Goal: Task Accomplishment & Management: Use online tool/utility

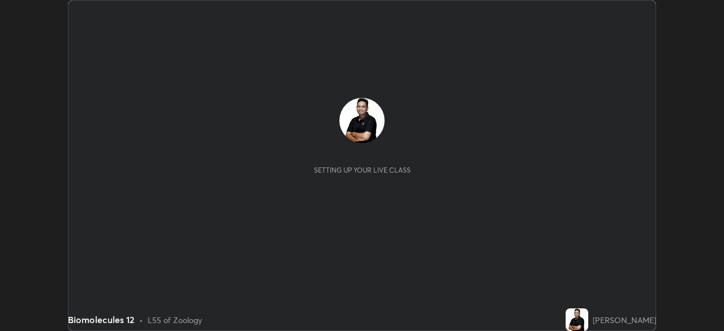
scroll to position [331, 724]
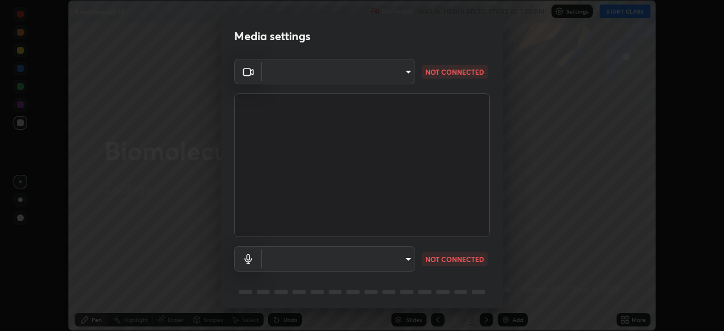
type input "05730faa116fe893cb3bfff37bc48e03cda79a540a9a2906e08a5a6a13fc8772"
click at [406, 259] on body "Erase all Biomolecules 12 Recording WAS SCHEDULED TO START AT 1:55 PM Settings …" at bounding box center [362, 165] width 724 height 331
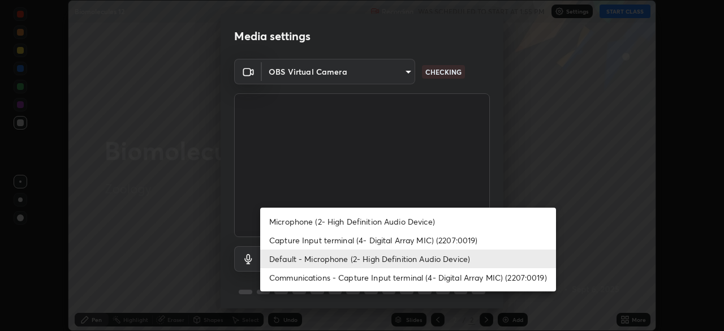
click at [399, 274] on li "Communications - Capture Input terminal (4- Digital Array MIC) (2207:0019)" at bounding box center [408, 277] width 296 height 19
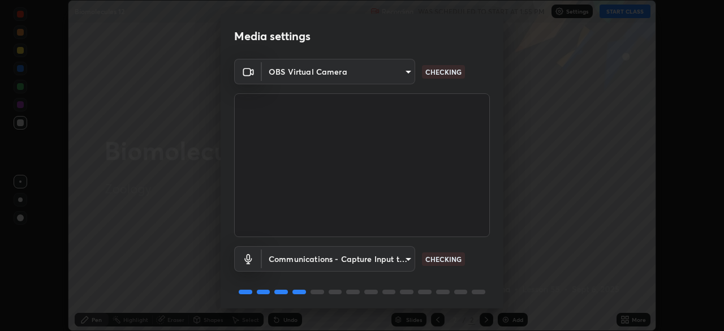
click at [401, 260] on body "Erase all Biomolecules 12 Recording WAS SCHEDULED TO START AT 1:55 PM Settings …" at bounding box center [362, 165] width 724 height 331
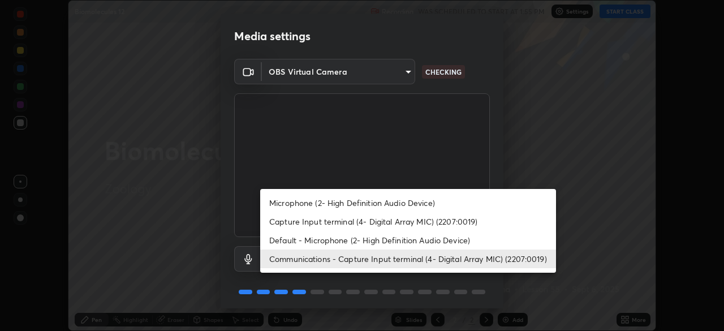
click at [399, 239] on li "Default - Microphone (2- High Definition Audio Device)" at bounding box center [408, 240] width 296 height 19
type input "default"
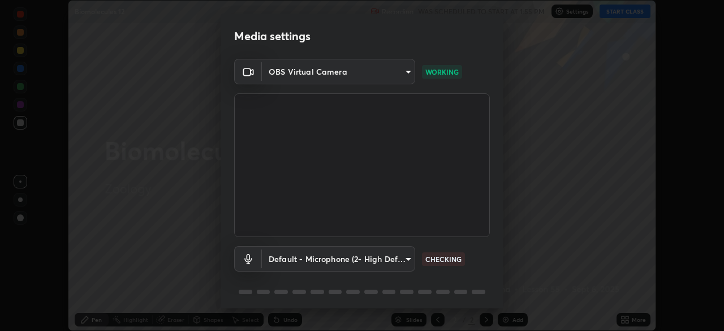
scroll to position [40, 0]
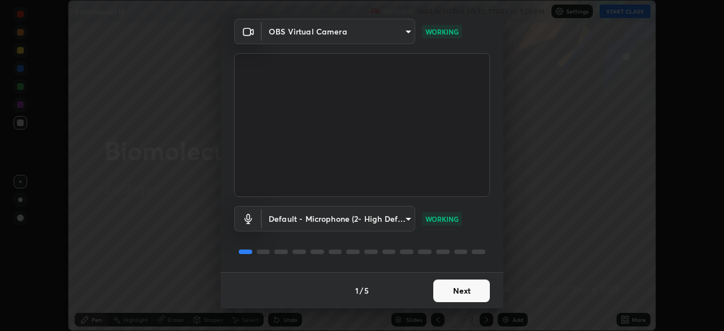
click at [462, 290] on button "Next" at bounding box center [461, 291] width 57 height 23
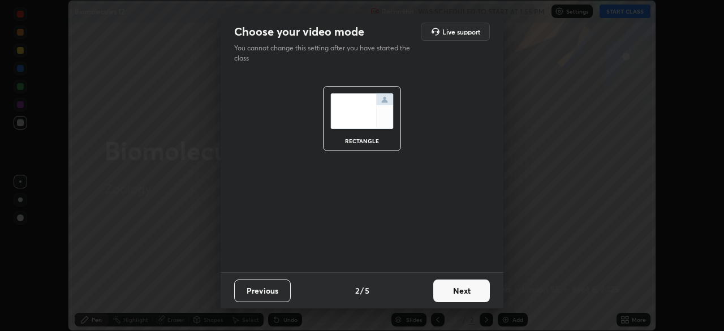
click at [462, 290] on button "Next" at bounding box center [461, 291] width 57 height 23
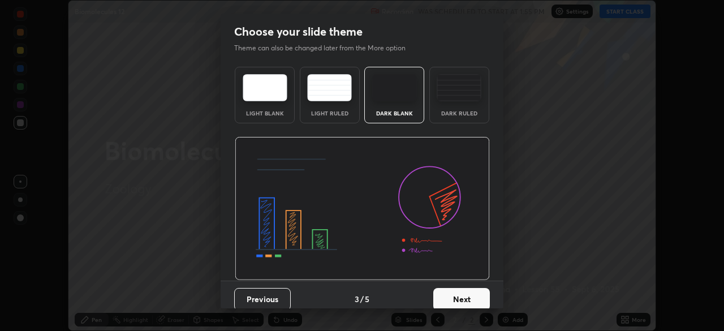
click at [479, 294] on button "Next" at bounding box center [461, 299] width 57 height 23
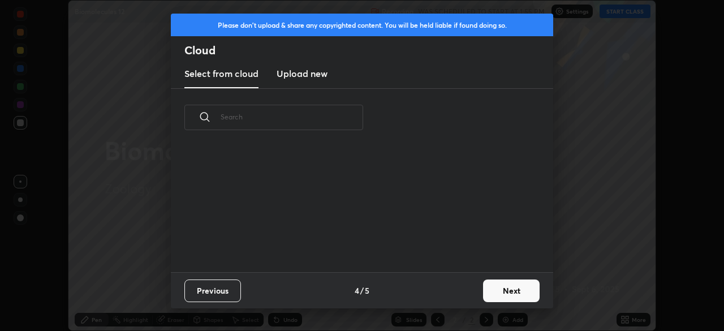
scroll to position [126, 363]
click at [495, 293] on button "Next" at bounding box center [511, 291] width 57 height 23
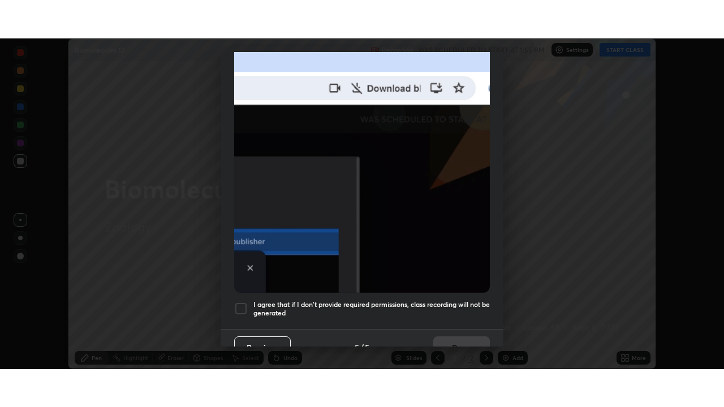
scroll to position [268, 0]
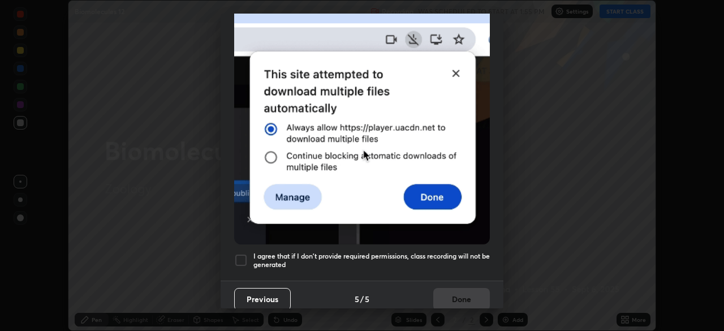
click at [246, 255] on div at bounding box center [241, 260] width 14 height 14
click at [472, 290] on button "Done" at bounding box center [461, 299] width 57 height 23
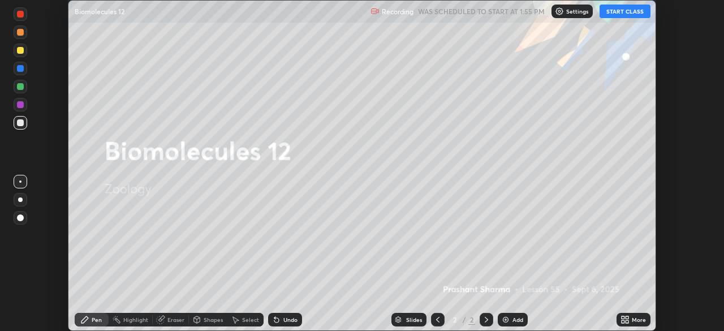
click at [634, 317] on div "More" at bounding box center [639, 320] width 14 height 6
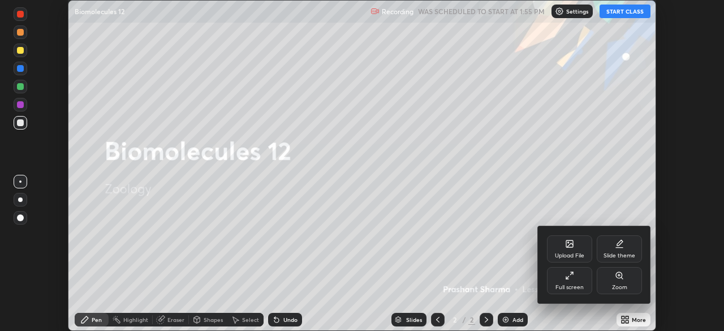
click at [574, 280] on div "Full screen" at bounding box center [569, 280] width 45 height 27
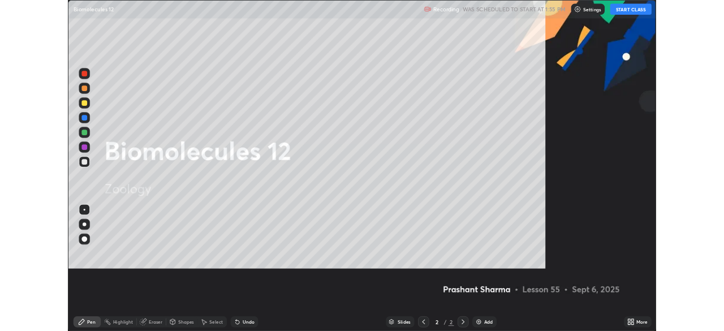
scroll to position [407, 724]
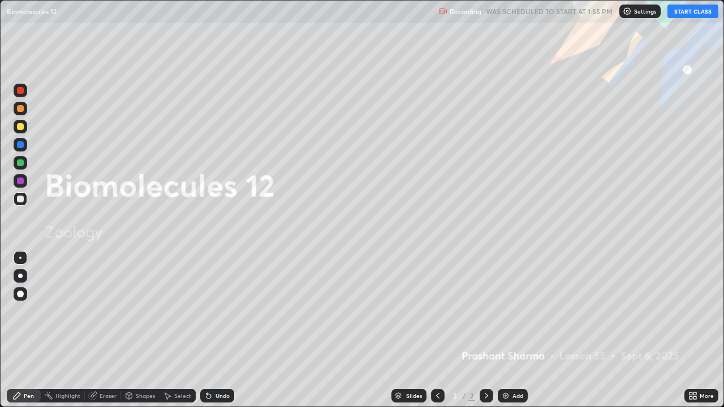
click at [517, 330] on div "Add" at bounding box center [518, 396] width 11 height 6
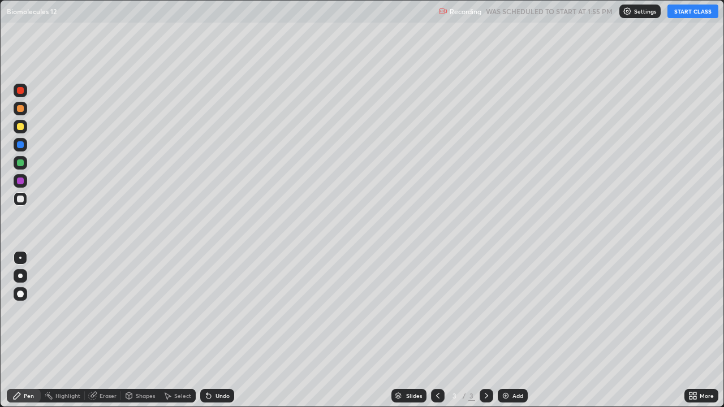
click at [697, 12] on button "START CLASS" at bounding box center [693, 12] width 51 height 14
click at [22, 200] on div at bounding box center [20, 199] width 7 height 7
click at [21, 199] on div at bounding box center [20, 199] width 7 height 7
click at [22, 160] on div at bounding box center [20, 163] width 7 height 7
click at [23, 200] on div at bounding box center [20, 199] width 7 height 7
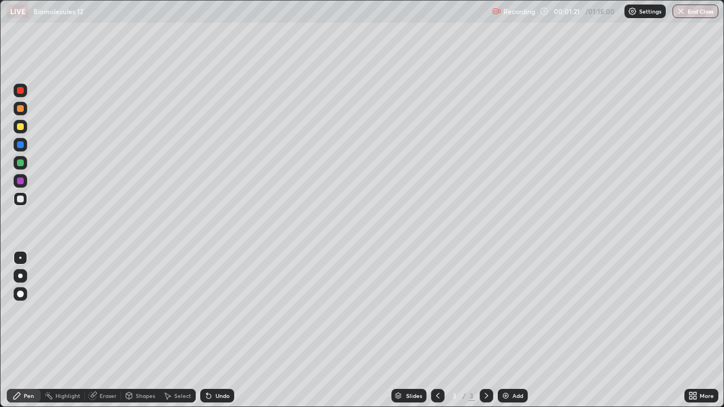
click at [21, 110] on div at bounding box center [20, 108] width 7 height 7
click at [20, 149] on div at bounding box center [21, 145] width 14 height 14
click at [22, 162] on div at bounding box center [20, 163] width 7 height 7
click at [510, 330] on div "Add" at bounding box center [513, 396] width 30 height 14
click at [21, 198] on div at bounding box center [20, 199] width 7 height 7
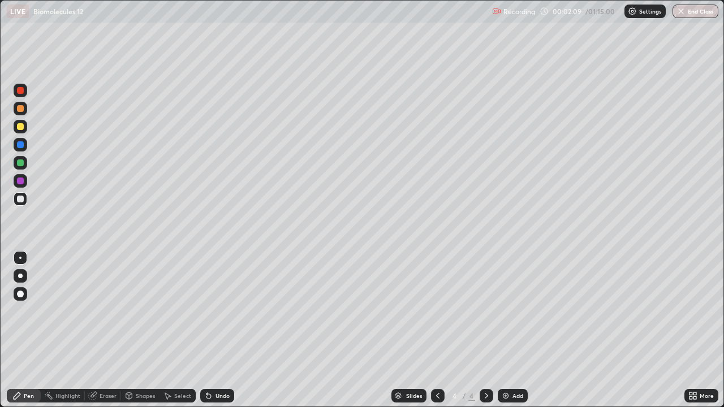
click at [22, 108] on div at bounding box center [20, 108] width 7 height 7
click at [223, 330] on div "Undo" at bounding box center [223, 396] width 14 height 6
click at [231, 330] on div "Undo" at bounding box center [217, 396] width 34 height 14
click at [23, 162] on div at bounding box center [20, 163] width 7 height 7
click at [22, 196] on div at bounding box center [20, 199] width 7 height 7
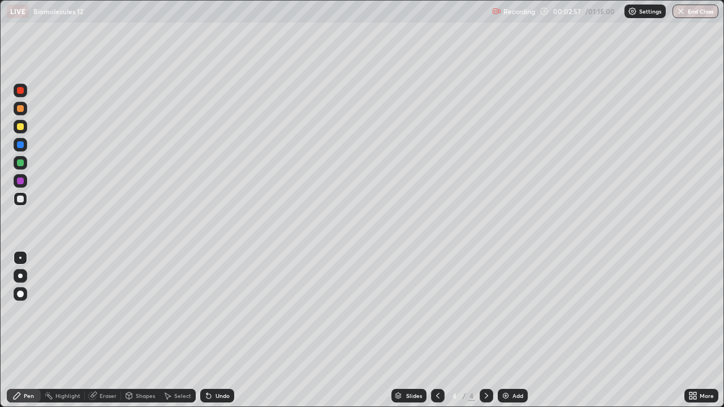
click at [21, 294] on div at bounding box center [20, 294] width 7 height 7
click at [17, 179] on div at bounding box center [20, 181] width 7 height 7
click at [20, 111] on div at bounding box center [20, 108] width 7 height 7
click at [510, 330] on div "Add" at bounding box center [513, 396] width 30 height 14
click at [437, 330] on icon at bounding box center [437, 396] width 9 height 9
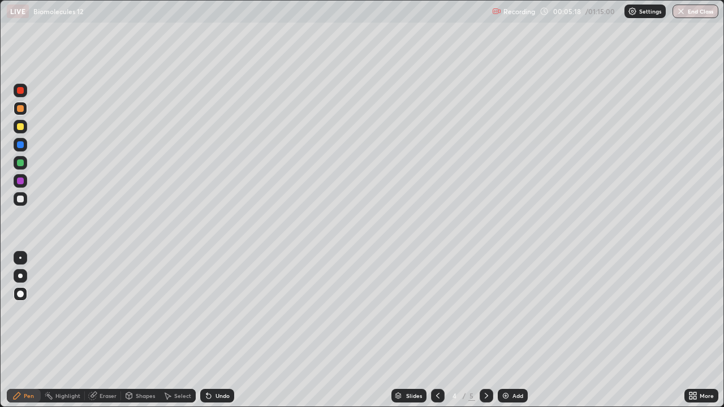
click at [485, 330] on icon at bounding box center [486, 396] width 9 height 9
click at [510, 330] on div "Add" at bounding box center [513, 396] width 30 height 14
click at [21, 199] on div at bounding box center [20, 199] width 7 height 7
click at [20, 258] on div at bounding box center [20, 258] width 2 height 2
click at [219, 330] on div "Undo" at bounding box center [223, 396] width 14 height 6
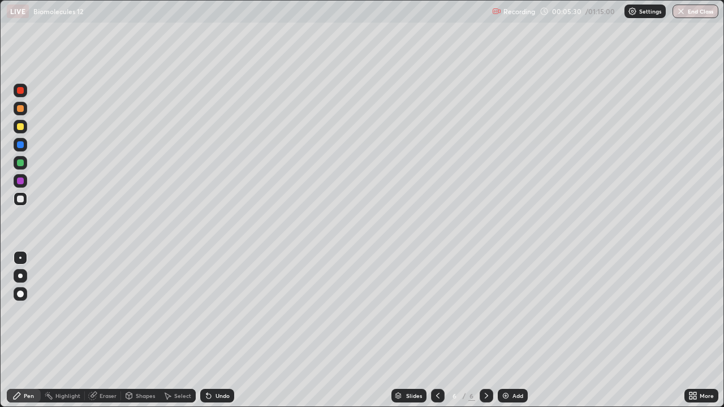
click at [219, 330] on div "Undo" at bounding box center [223, 396] width 14 height 6
click at [19, 127] on div at bounding box center [20, 126] width 7 height 7
click at [180, 330] on div "Select" at bounding box center [182, 396] width 17 height 6
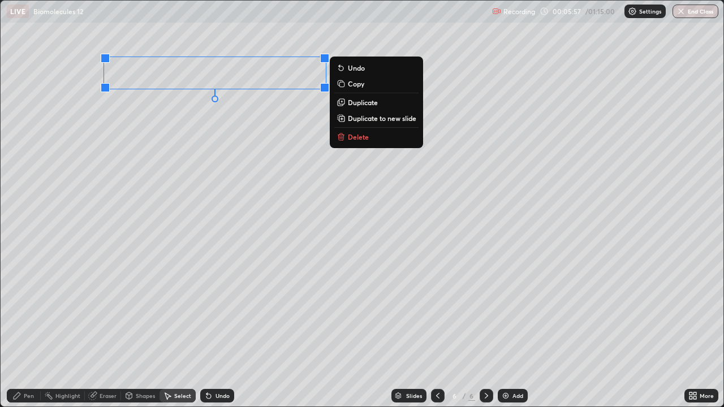
click at [195, 174] on div "0 ° Undo Copy Duplicate Duplicate to new slide Delete" at bounding box center [362, 204] width 723 height 406
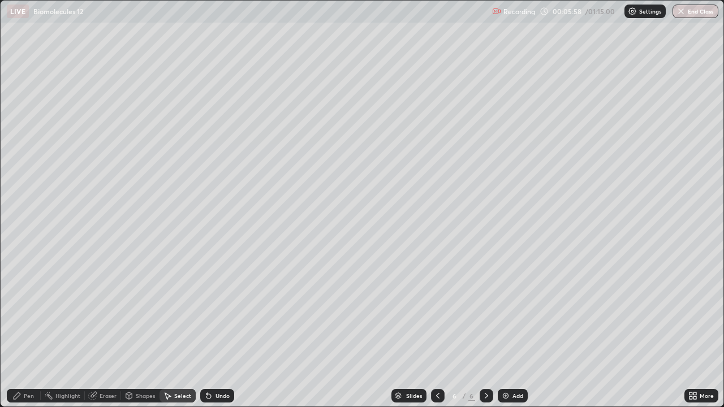
click at [58, 330] on div "Highlight" at bounding box center [63, 396] width 44 height 14
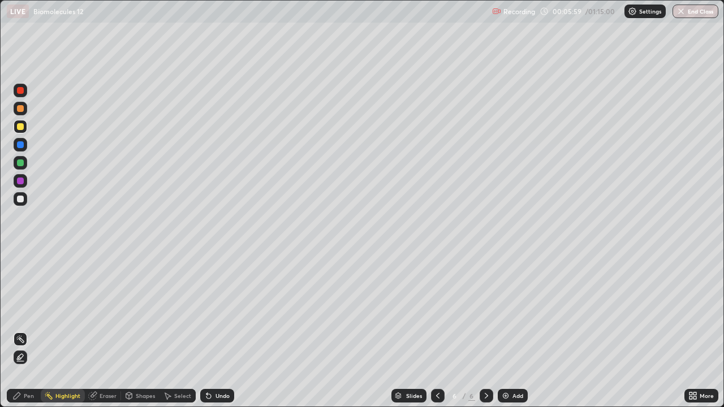
click at [28, 330] on div "Pen" at bounding box center [29, 396] width 10 height 6
click at [220, 330] on div "Undo" at bounding box center [223, 396] width 14 height 6
click at [695, 330] on icon at bounding box center [693, 396] width 9 height 9
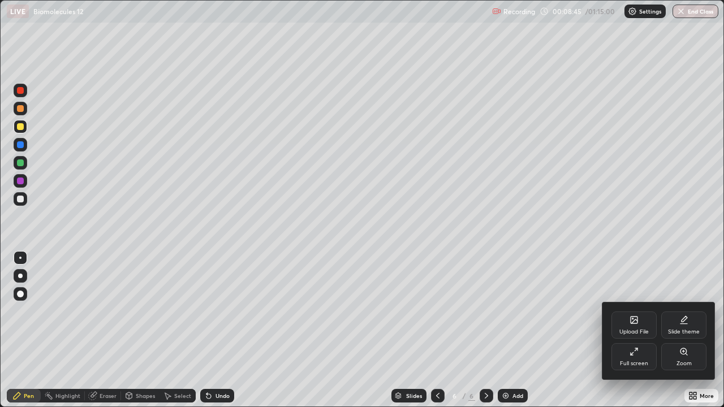
click at [639, 330] on div "Full screen" at bounding box center [634, 356] width 45 height 27
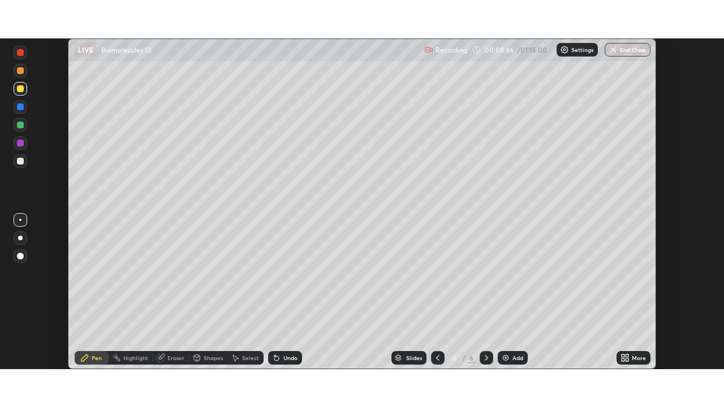
scroll to position [56250, 55857]
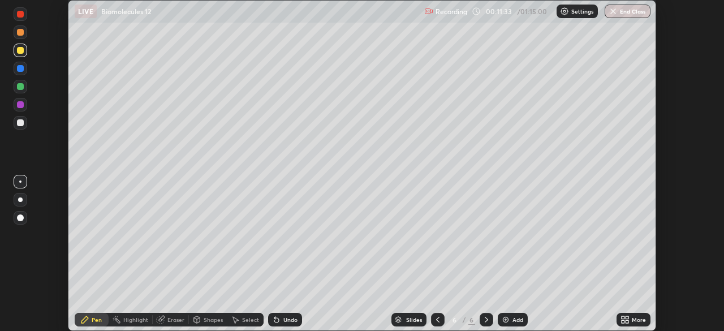
click at [286, 317] on div "Undo" at bounding box center [290, 320] width 14 height 6
click at [290, 319] on div "Undo" at bounding box center [290, 320] width 14 height 6
click at [240, 316] on div "Select" at bounding box center [245, 320] width 36 height 14
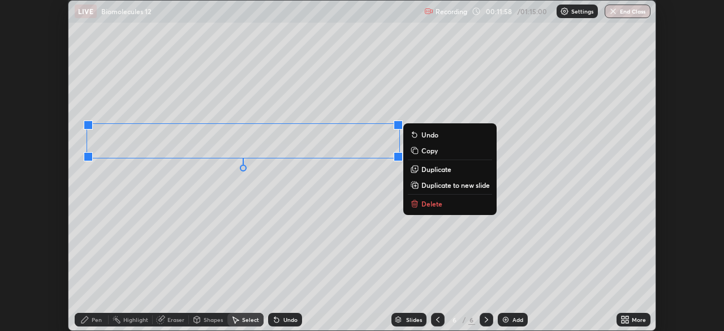
click at [433, 152] on p "Copy" at bounding box center [430, 150] width 16 height 9
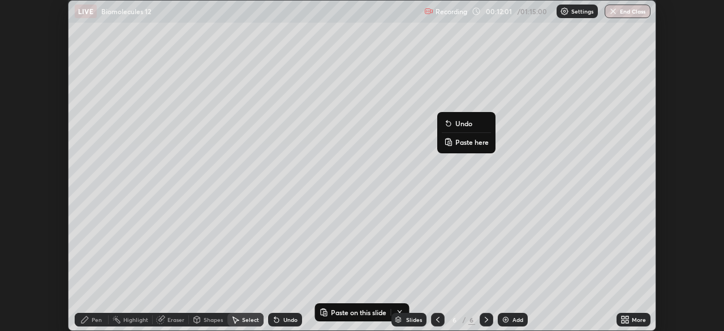
click at [469, 143] on p "Paste here" at bounding box center [471, 141] width 33 height 9
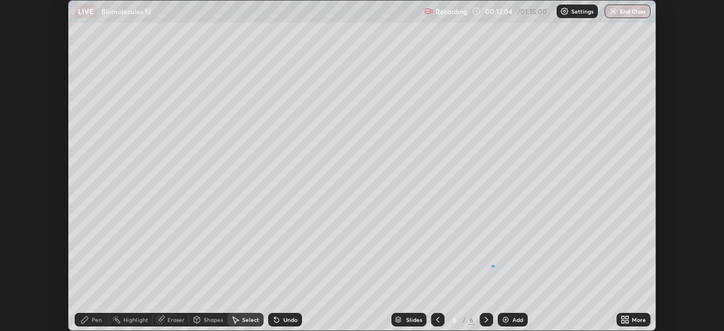
click at [492, 265] on div "0 ° Undo Copy Paste here Duplicate Duplicate to new slide Delete" at bounding box center [361, 166] width 587 height 330
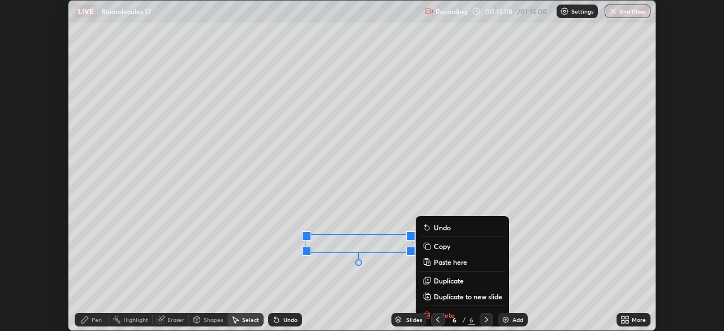
click at [313, 274] on div "0 ° Undo Copy Paste here Duplicate Duplicate to new slide Delete" at bounding box center [361, 166] width 587 height 330
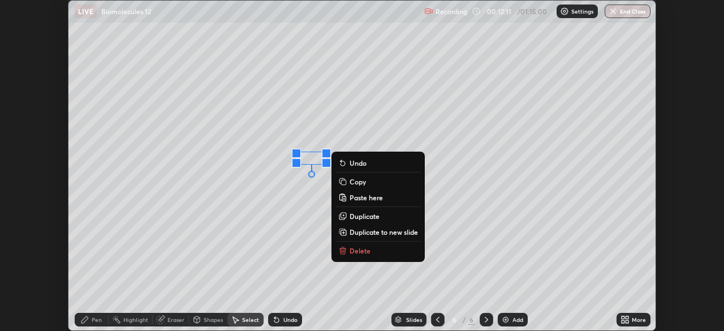
click at [260, 213] on div "0 ° Undo Copy Paste here Duplicate Duplicate to new slide Delete" at bounding box center [361, 166] width 587 height 330
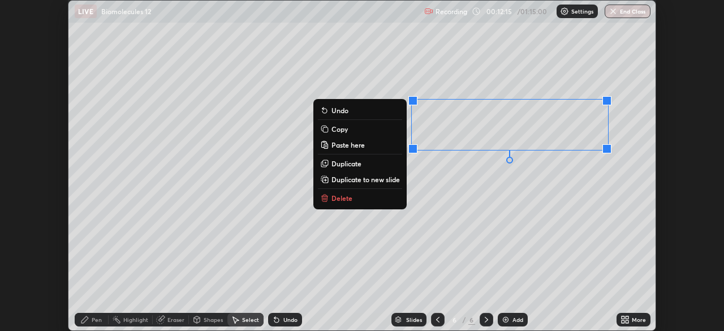
click at [461, 180] on div "0 ° Undo Copy Paste here Duplicate Duplicate to new slide Delete" at bounding box center [361, 166] width 587 height 330
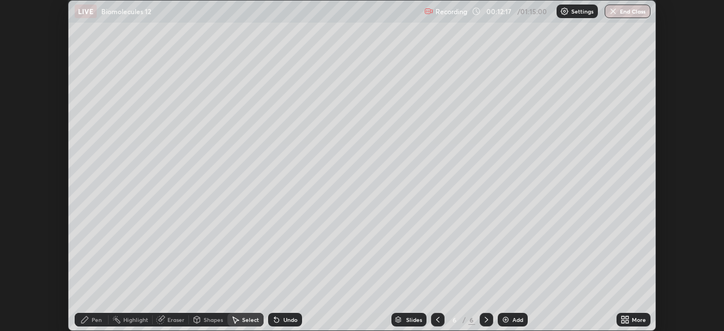
click at [91, 317] on div "Pen" at bounding box center [92, 320] width 34 height 14
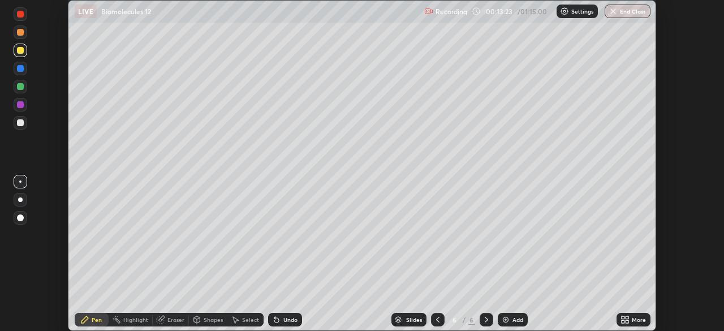
click at [171, 319] on div "Eraser" at bounding box center [175, 320] width 17 height 6
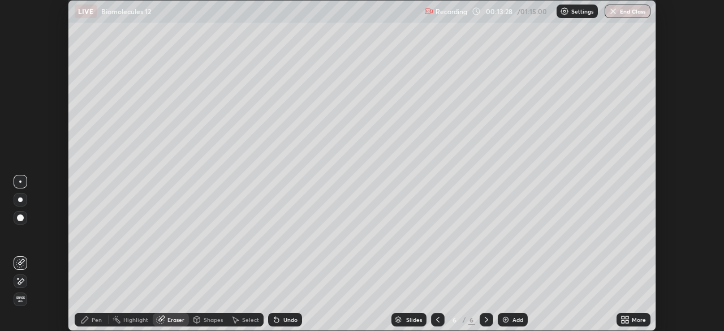
click at [95, 317] on div "Pen" at bounding box center [97, 320] width 10 height 6
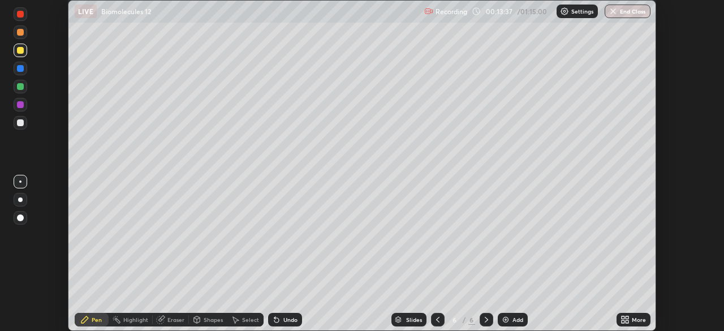
click at [171, 320] on div "Eraser" at bounding box center [175, 320] width 17 height 6
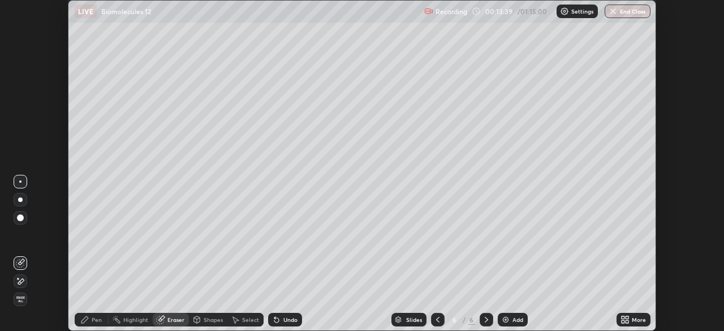
click at [91, 318] on div "Pen" at bounding box center [92, 320] width 34 height 14
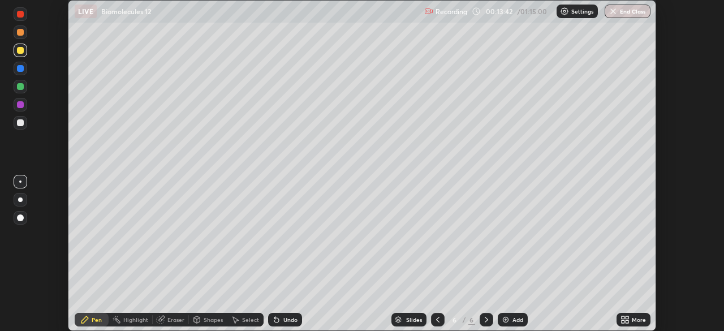
click at [245, 320] on div "Select" at bounding box center [250, 320] width 17 height 6
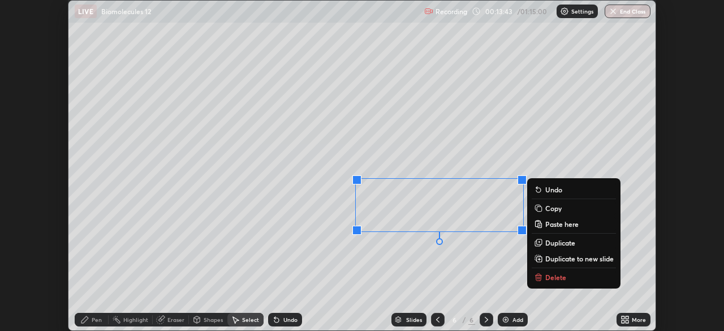
click at [483, 265] on div "0 ° Undo Copy Paste here Duplicate Duplicate to new slide Delete" at bounding box center [361, 166] width 587 height 330
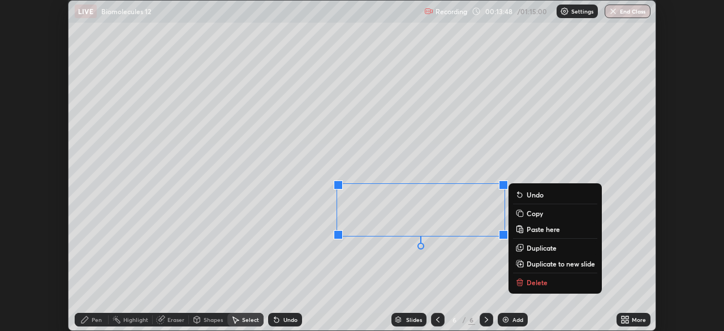
click at [377, 282] on div "0 ° Undo Copy Paste here Duplicate Duplicate to new slide Delete" at bounding box center [361, 166] width 587 height 330
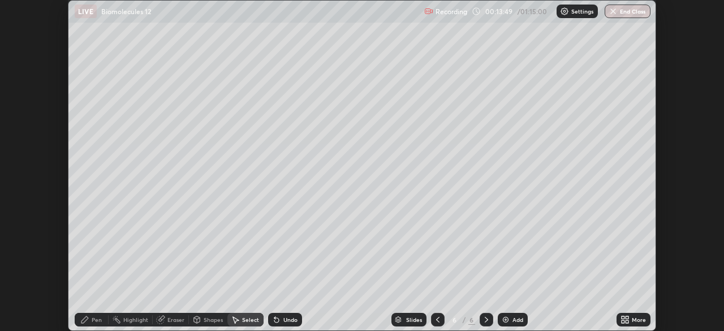
click at [172, 321] on div "Eraser" at bounding box center [175, 320] width 17 height 6
click at [97, 315] on div "Pen" at bounding box center [92, 320] width 34 height 14
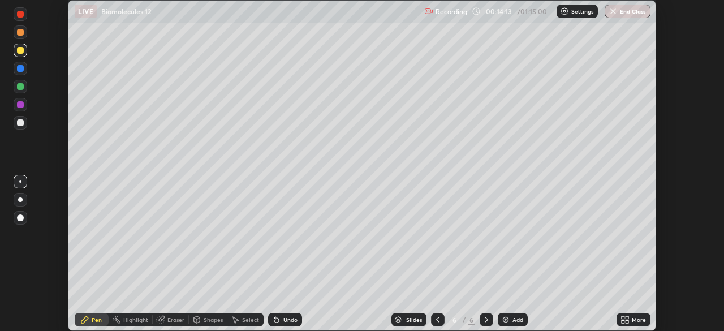
click at [289, 319] on div "Undo" at bounding box center [290, 320] width 14 height 6
click at [247, 317] on div "Select" at bounding box center [250, 320] width 17 height 6
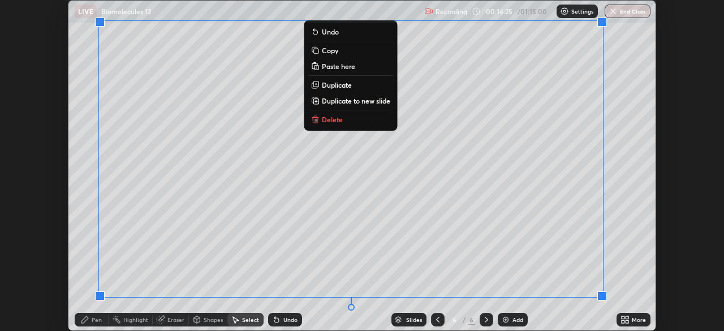
click at [646, 274] on div "0 ° Undo Copy Paste here Duplicate Duplicate to new slide Delete" at bounding box center [361, 166] width 587 height 330
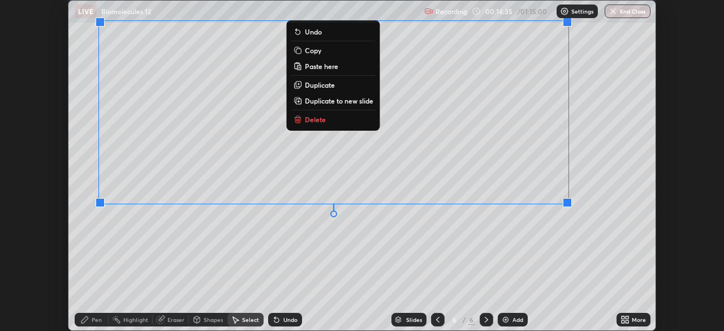
click at [448, 250] on div "0 ° Undo Copy Paste here Duplicate Duplicate to new slide Delete" at bounding box center [361, 166] width 587 height 330
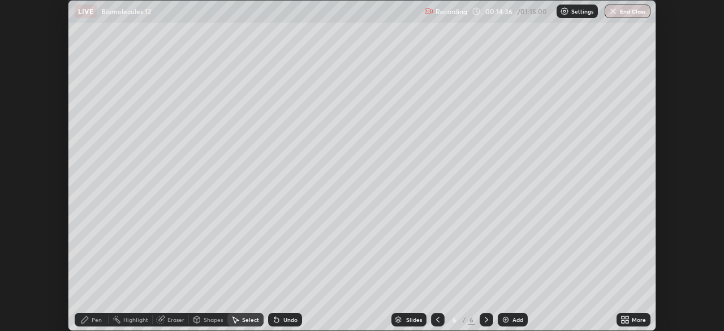
click at [91, 321] on div "Pen" at bounding box center [92, 320] width 34 height 14
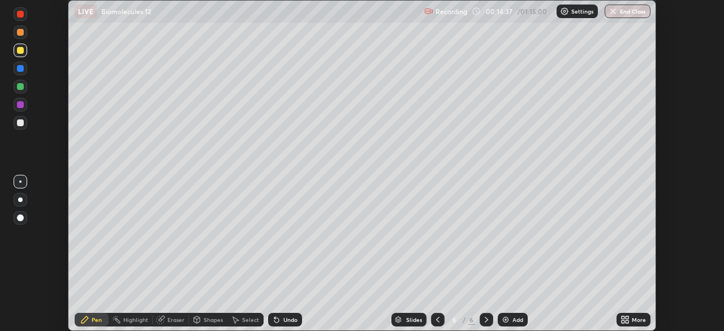
click at [96, 316] on div "Pen" at bounding box center [92, 320] width 34 height 14
click at [167, 317] on div "Eraser" at bounding box center [175, 320] width 17 height 6
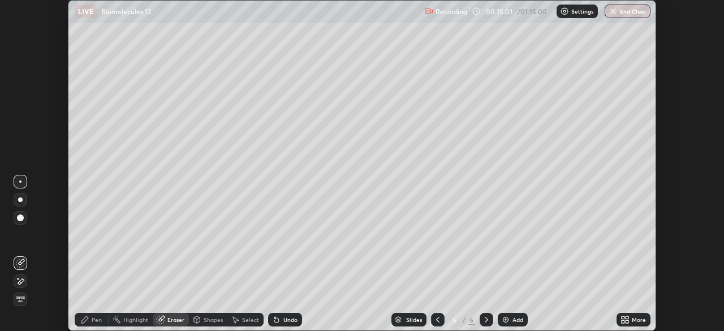
click at [96, 321] on div "Pen" at bounding box center [97, 320] width 10 height 6
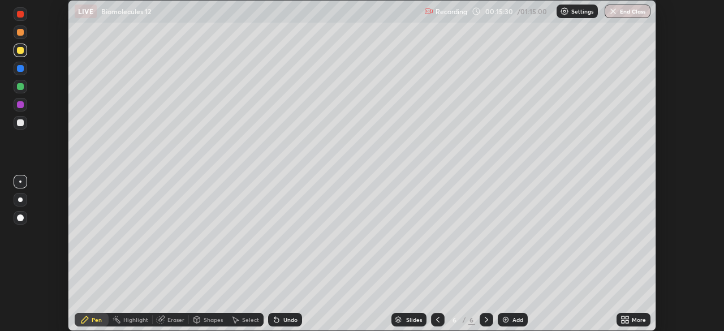
click at [249, 321] on div "Select" at bounding box center [250, 320] width 17 height 6
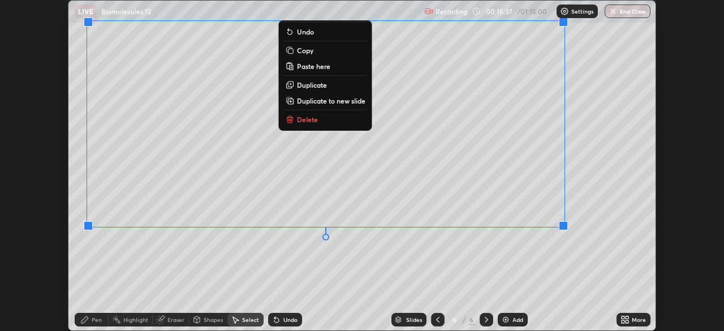
click at [374, 266] on div "0 ° Undo Copy Paste here Duplicate Duplicate to new slide Delete" at bounding box center [361, 166] width 587 height 330
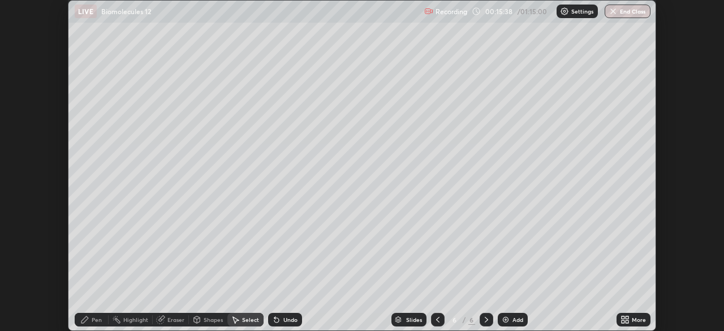
click at [240, 318] on div "Select" at bounding box center [245, 320] width 36 height 14
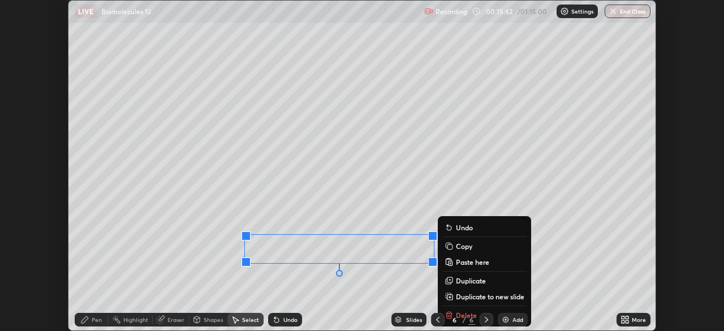
click at [314, 285] on div "0 ° Undo Copy Paste here Duplicate Duplicate to new slide Delete" at bounding box center [361, 166] width 587 height 330
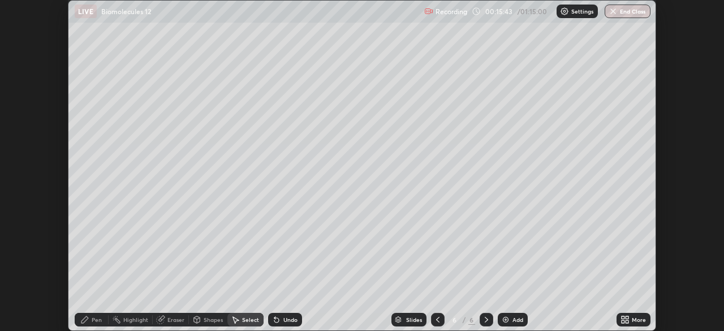
click at [97, 326] on div "Pen" at bounding box center [92, 320] width 34 height 14
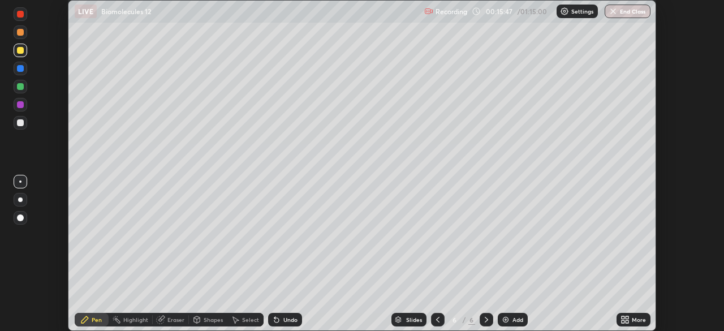
click at [286, 315] on div "Undo" at bounding box center [285, 320] width 34 height 14
click at [171, 319] on div "Eraser" at bounding box center [175, 320] width 17 height 6
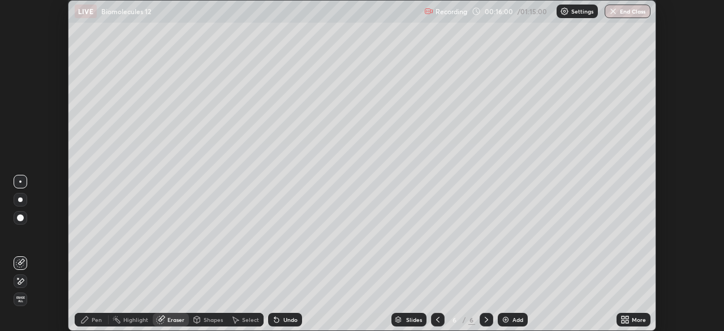
click at [92, 317] on div "Pen" at bounding box center [97, 320] width 10 height 6
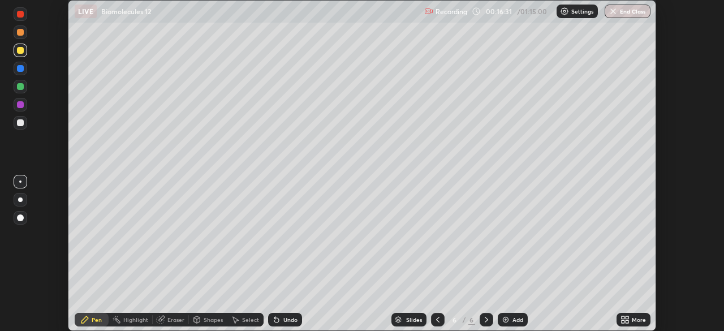
click at [290, 319] on div "Undo" at bounding box center [290, 320] width 14 height 6
click at [627, 321] on icon at bounding box center [627, 321] width 3 height 3
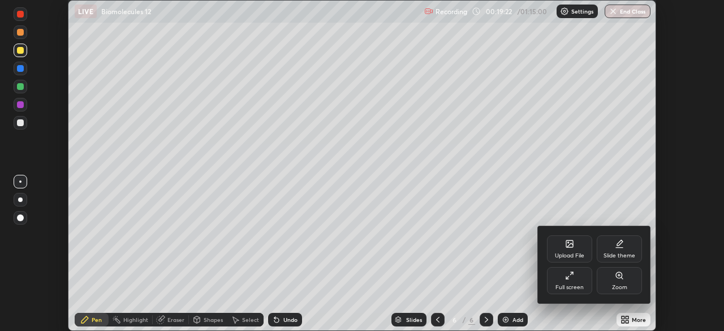
click at [576, 280] on div "Full screen" at bounding box center [569, 280] width 45 height 27
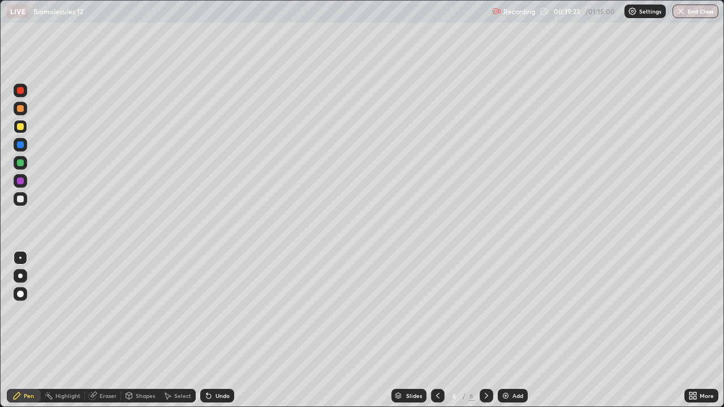
scroll to position [407, 724]
click at [180, 330] on div "Select" at bounding box center [182, 396] width 17 height 6
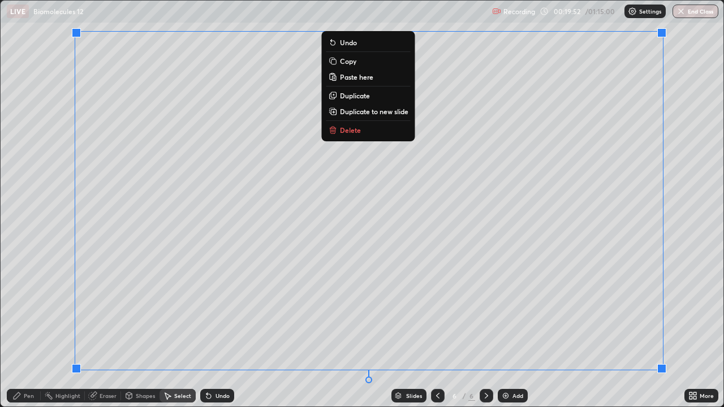
click at [98, 330] on div "0 ° Undo Copy Paste here Duplicate Duplicate to new slide Delete" at bounding box center [362, 204] width 723 height 406
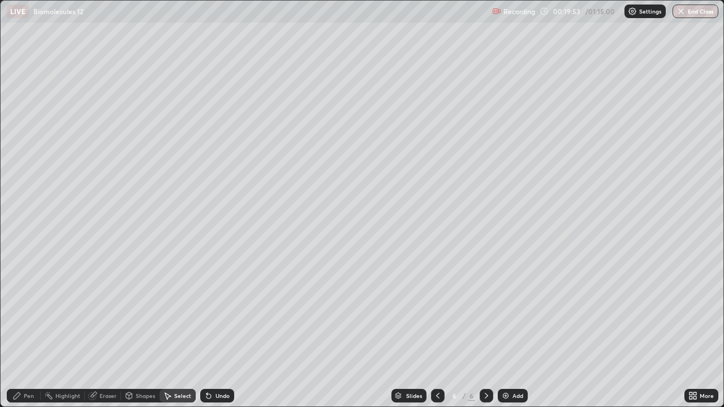
click at [91, 330] on icon at bounding box center [92, 396] width 7 height 7
click at [29, 330] on div "Pen" at bounding box center [29, 396] width 10 height 6
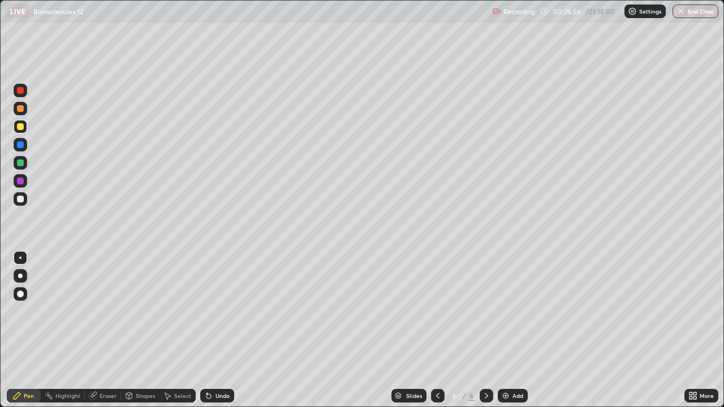
click at [184, 330] on div "Select" at bounding box center [182, 396] width 17 height 6
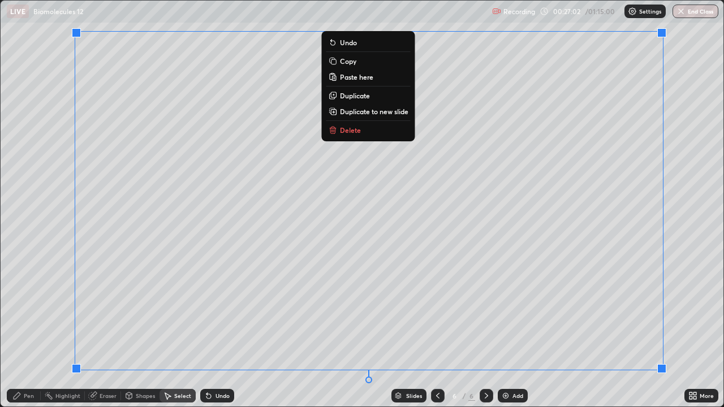
click at [353, 65] on p "Copy" at bounding box center [348, 61] width 16 height 9
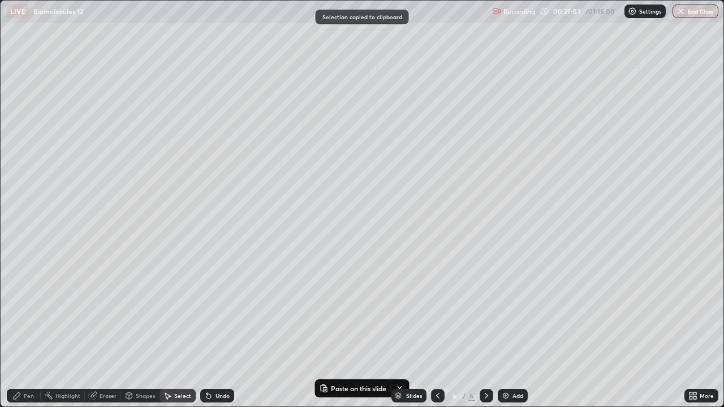
click at [513, 330] on div "Add" at bounding box center [518, 396] width 11 height 6
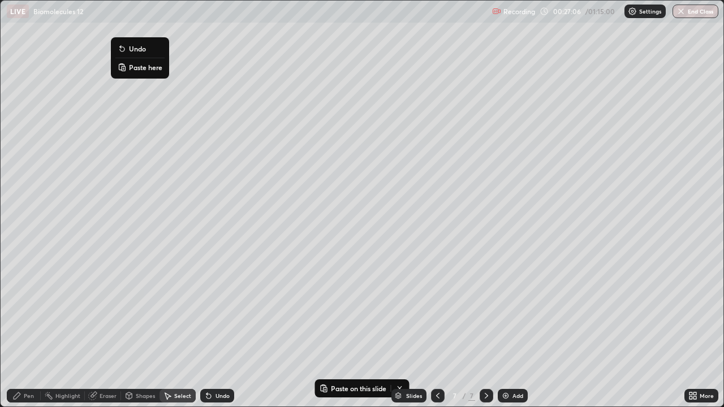
click at [147, 68] on p "Paste here" at bounding box center [145, 67] width 33 height 9
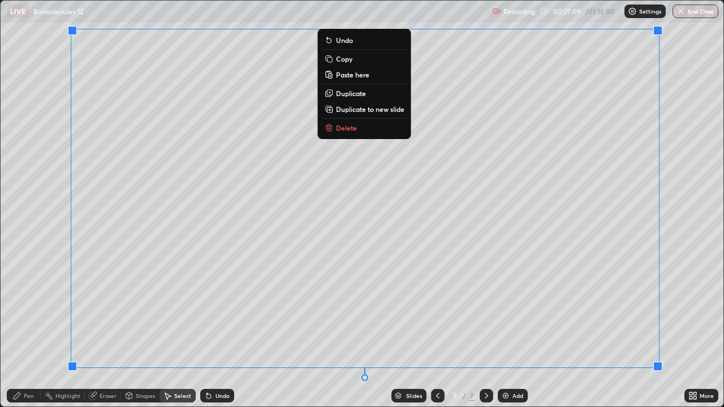
click at [55, 221] on div "0 ° Undo Copy Paste here Duplicate Duplicate to new slide Delete" at bounding box center [362, 204] width 723 height 406
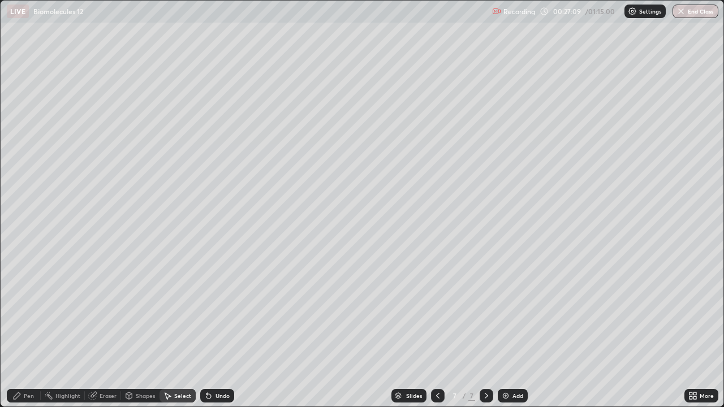
click at [29, 330] on div "Pen" at bounding box center [24, 396] width 34 height 14
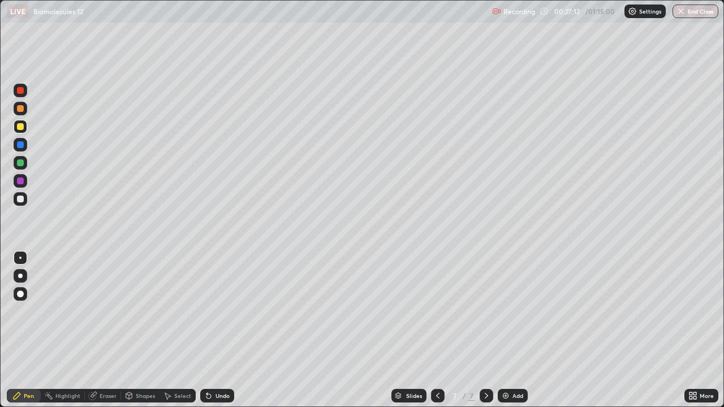
click at [20, 109] on div at bounding box center [20, 108] width 7 height 7
click at [106, 330] on div "Eraser" at bounding box center [108, 396] width 17 height 6
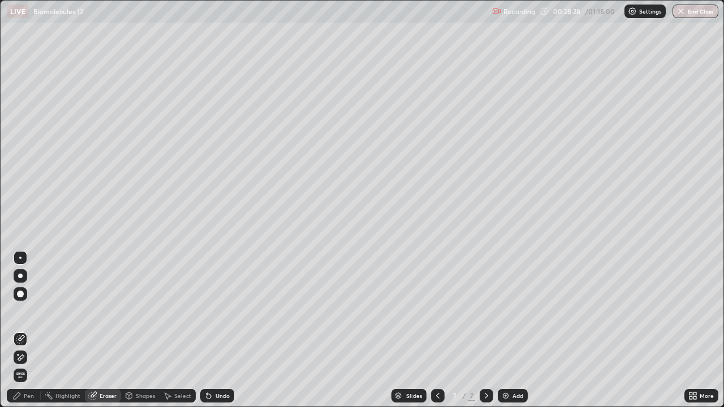
click at [37, 330] on div "Pen" at bounding box center [24, 396] width 34 height 14
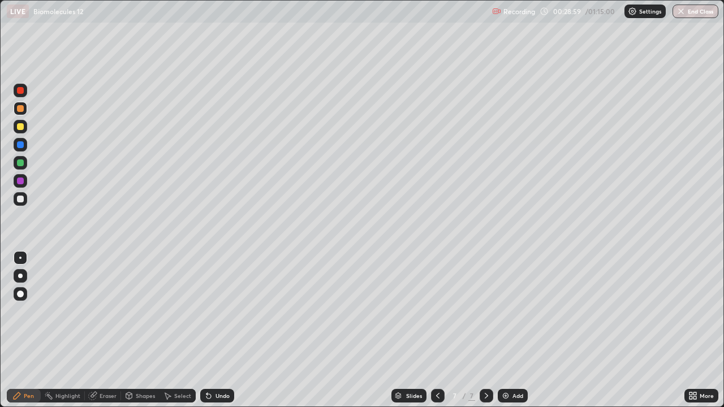
click at [106, 330] on div "Eraser" at bounding box center [103, 396] width 36 height 14
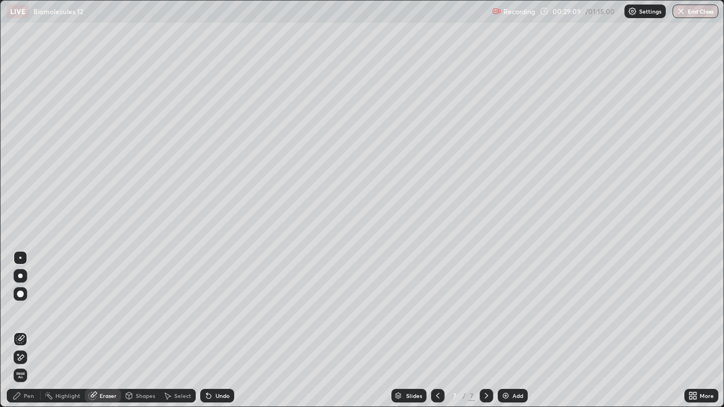
click at [29, 330] on div "Pen" at bounding box center [24, 396] width 34 height 14
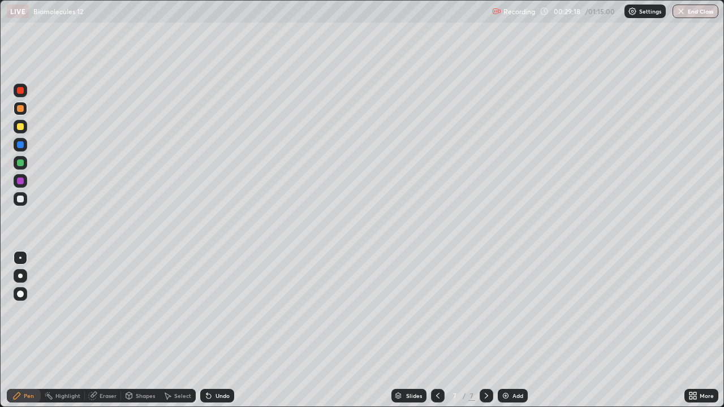
click at [221, 330] on div "Undo" at bounding box center [223, 396] width 14 height 6
click at [216, 330] on div "Undo" at bounding box center [217, 396] width 34 height 14
click at [106, 330] on div "Eraser" at bounding box center [108, 396] width 17 height 6
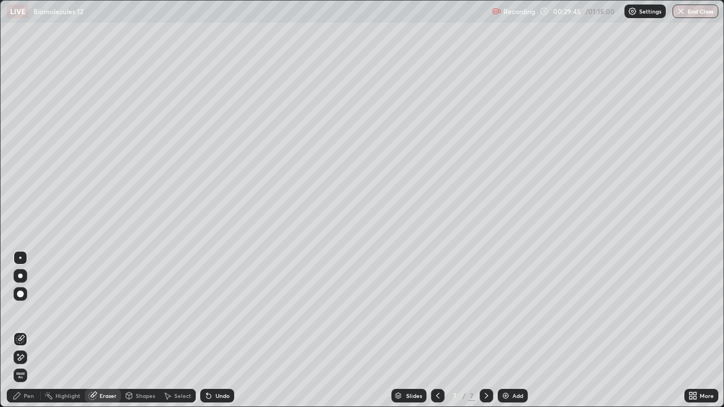
click at [24, 330] on div "Pen" at bounding box center [29, 396] width 10 height 6
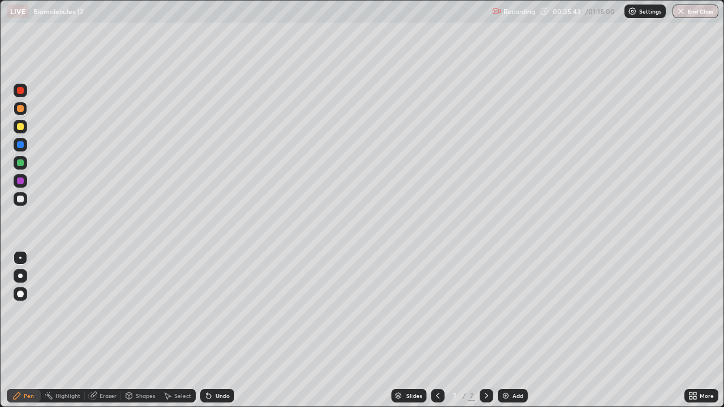
click at [178, 330] on div "Select" at bounding box center [182, 396] width 17 height 6
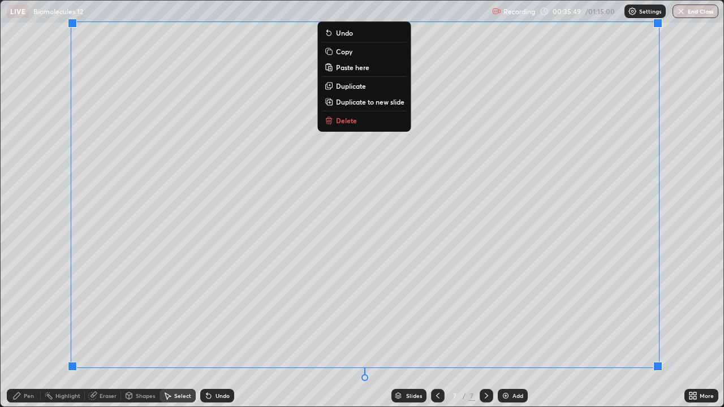
click at [353, 51] on button "Copy" at bounding box center [365, 52] width 84 height 14
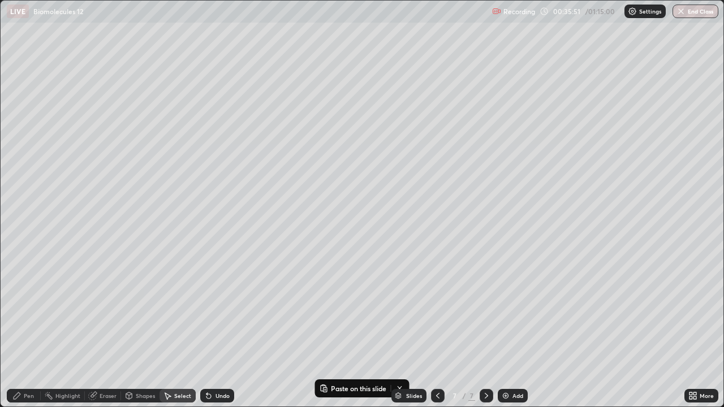
click at [515, 330] on div "Add" at bounding box center [518, 396] width 11 height 6
click at [148, 77] on p "Paste here" at bounding box center [139, 73] width 33 height 9
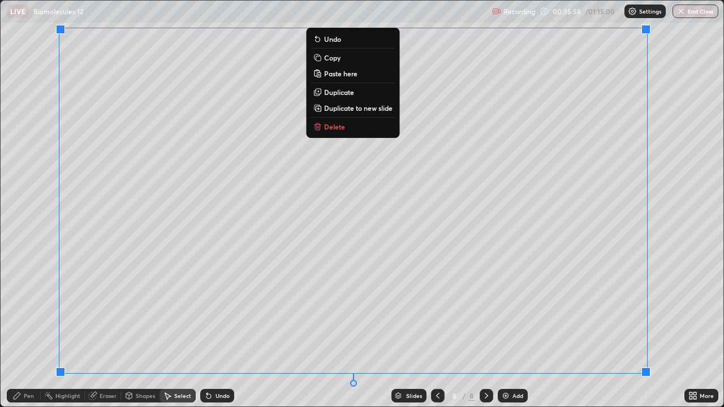
click at [48, 283] on div "0 ° Undo Copy Paste here Duplicate Duplicate to new slide Delete" at bounding box center [362, 204] width 723 height 406
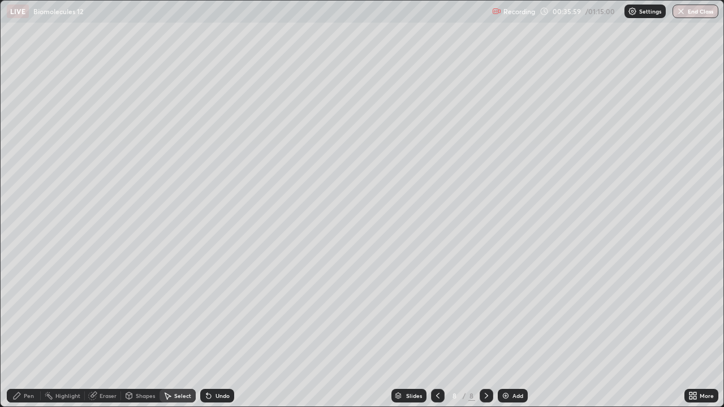
click at [31, 330] on div "Pen" at bounding box center [29, 396] width 10 height 6
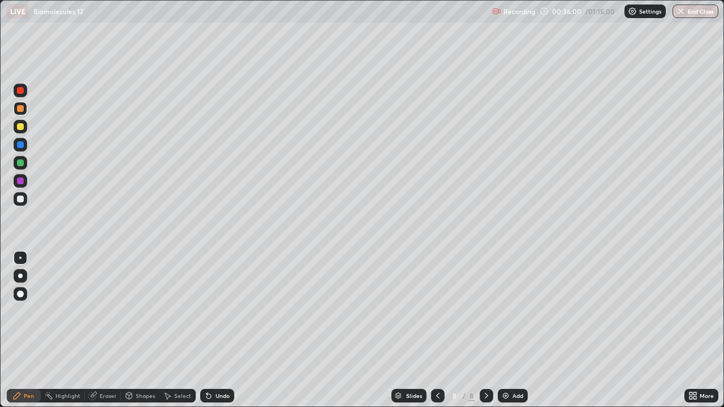
click at [102, 330] on div "Eraser" at bounding box center [108, 396] width 17 height 6
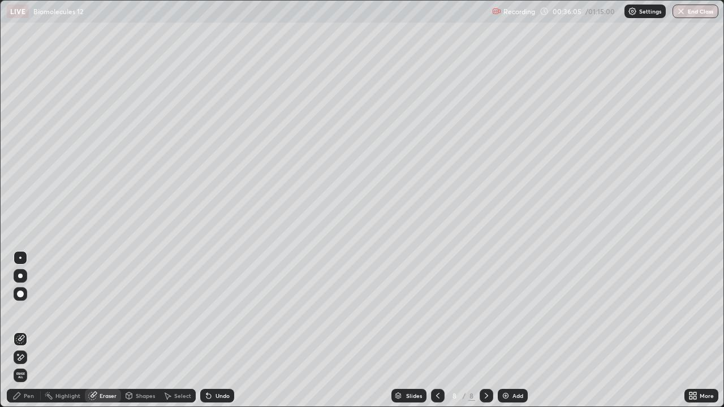
click at [28, 330] on div "Pen" at bounding box center [29, 396] width 10 height 6
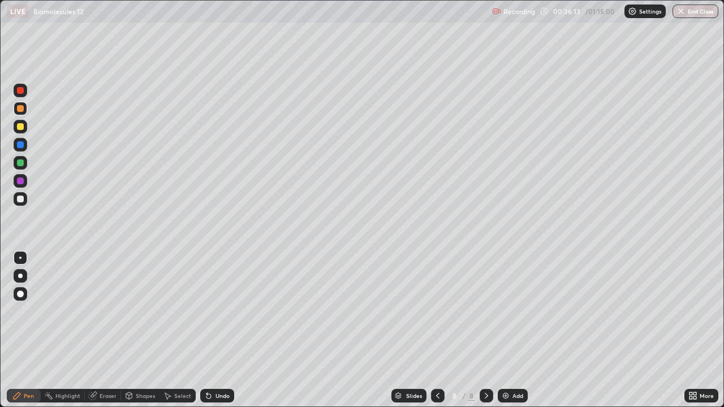
click at [105, 330] on div "Eraser" at bounding box center [108, 396] width 17 height 6
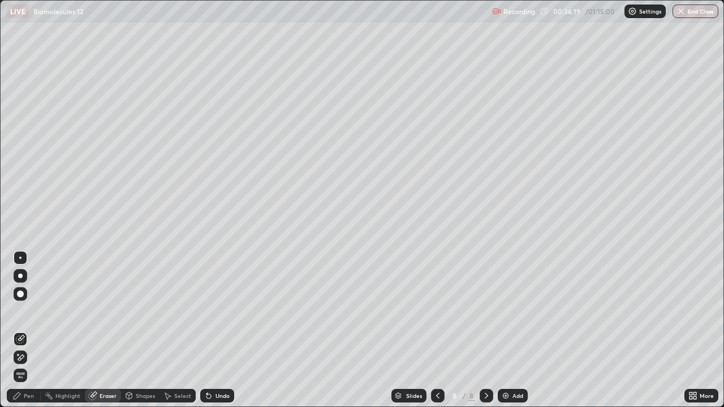
click at [28, 330] on div "Pen" at bounding box center [29, 396] width 10 height 6
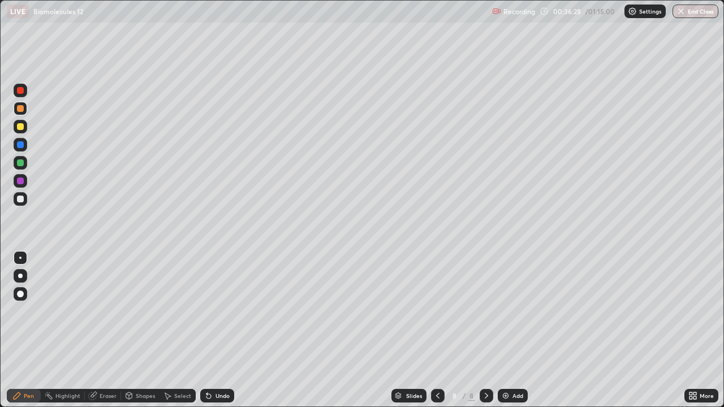
click at [143, 330] on div "Shapes" at bounding box center [140, 396] width 38 height 14
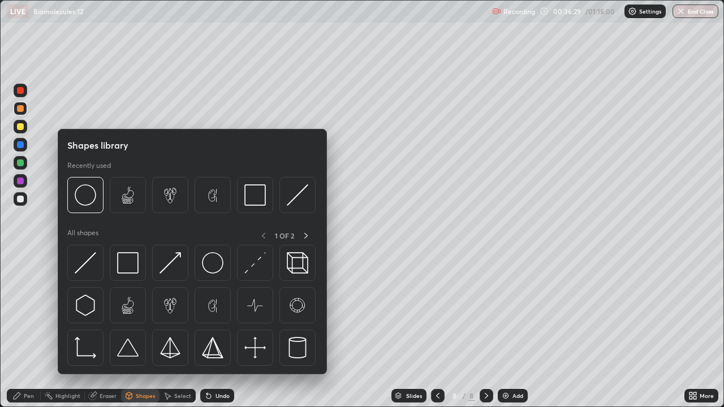
click at [107, 330] on div "Eraser" at bounding box center [108, 396] width 17 height 6
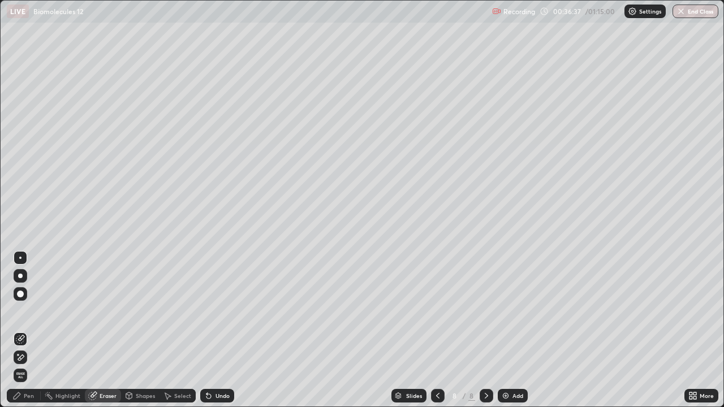
click at [25, 330] on div "Pen" at bounding box center [29, 396] width 10 height 6
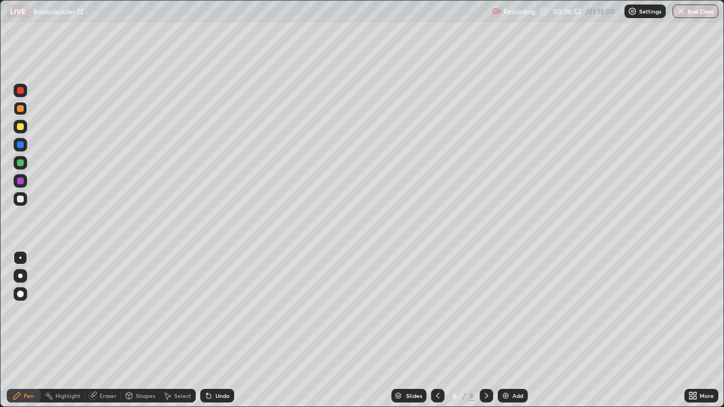
click at [106, 330] on div "Eraser" at bounding box center [108, 396] width 17 height 6
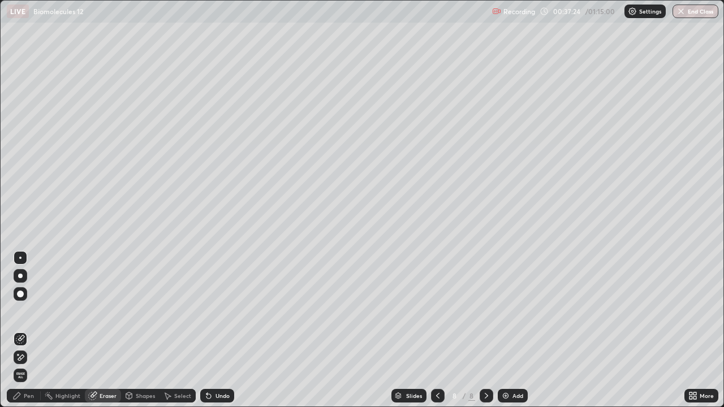
click at [27, 330] on div "Pen" at bounding box center [29, 396] width 10 height 6
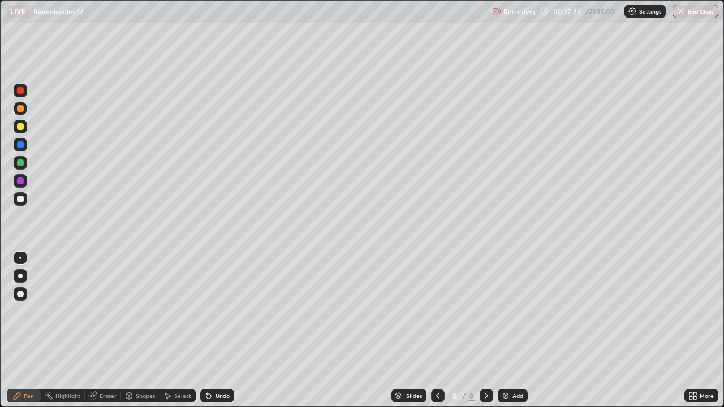
click at [108, 330] on div "Eraser" at bounding box center [108, 396] width 17 height 6
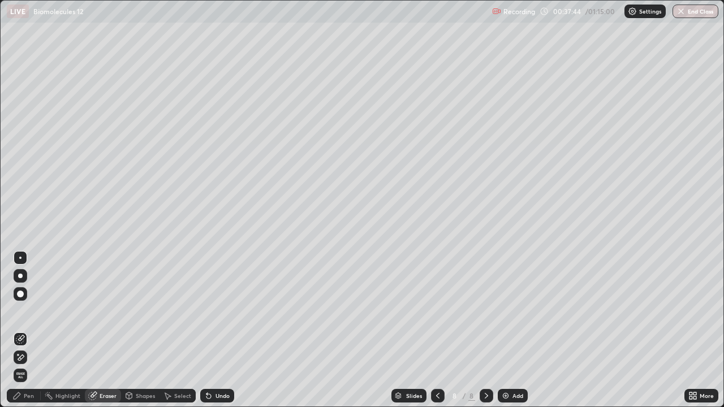
click at [24, 330] on div "Pen" at bounding box center [29, 396] width 10 height 6
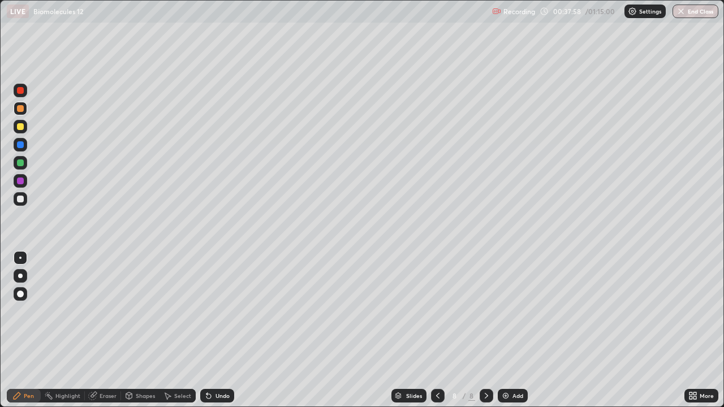
click at [105, 330] on div "Eraser" at bounding box center [108, 396] width 17 height 6
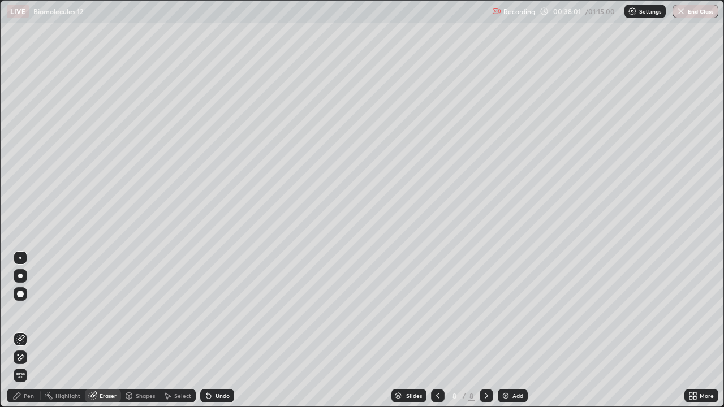
click at [25, 330] on div "Pen" at bounding box center [29, 396] width 10 height 6
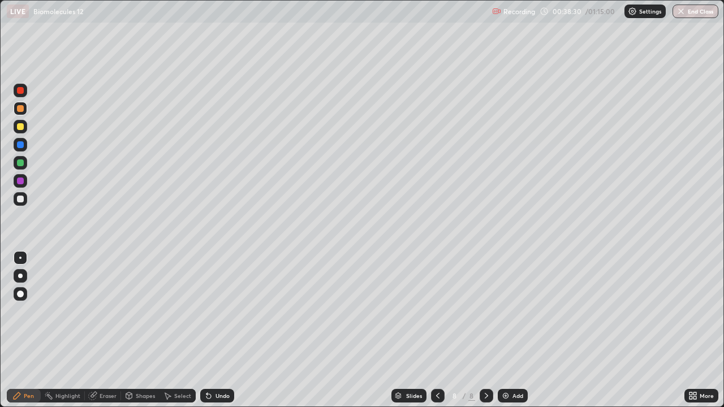
click at [105, 330] on div "Eraser" at bounding box center [108, 396] width 17 height 6
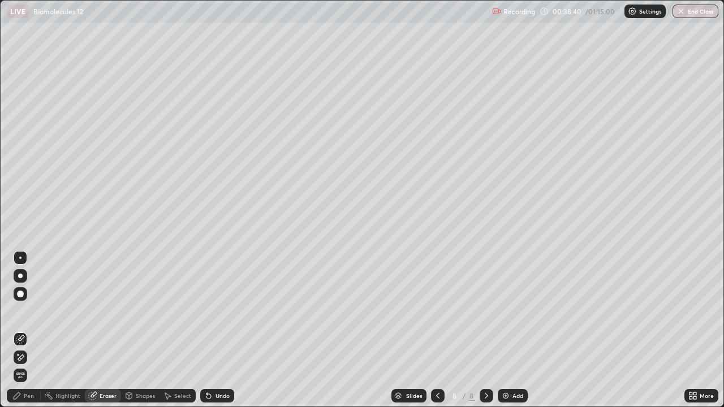
click at [25, 330] on div "Pen" at bounding box center [29, 396] width 10 height 6
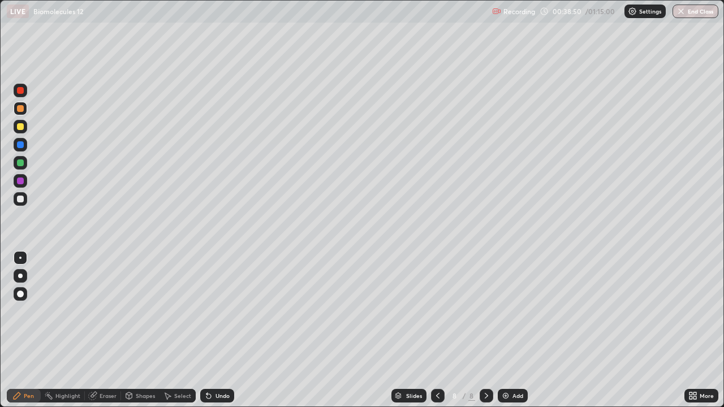
click at [109, 330] on div "Eraser" at bounding box center [108, 396] width 17 height 6
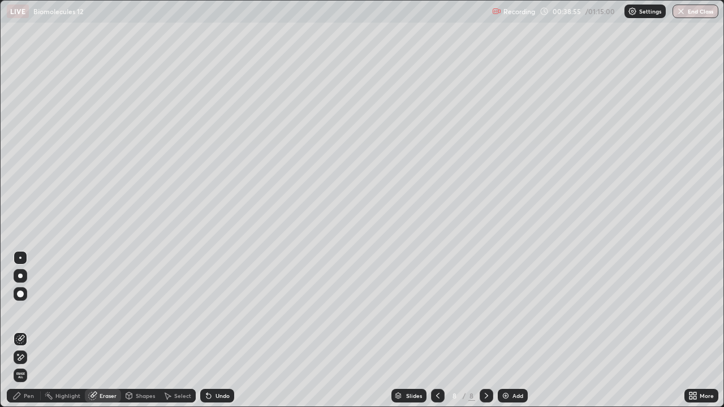
click at [23, 330] on div "Pen" at bounding box center [24, 396] width 34 height 14
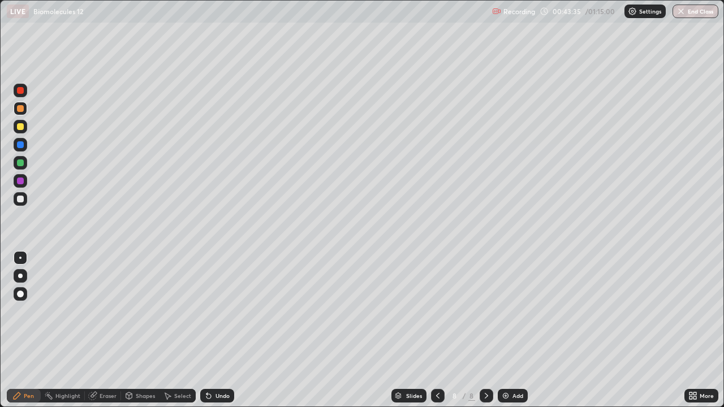
click at [517, 330] on div "Add" at bounding box center [518, 396] width 11 height 6
click at [22, 202] on div at bounding box center [20, 199] width 7 height 7
click at [183, 330] on div "Select" at bounding box center [182, 396] width 17 height 6
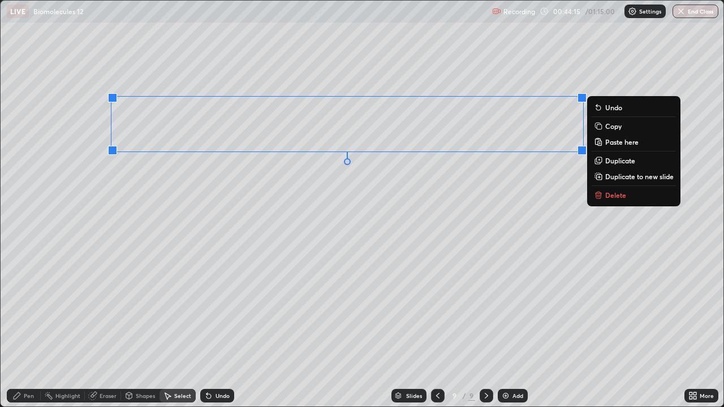
click at [618, 127] on p "Copy" at bounding box center [613, 126] width 16 height 9
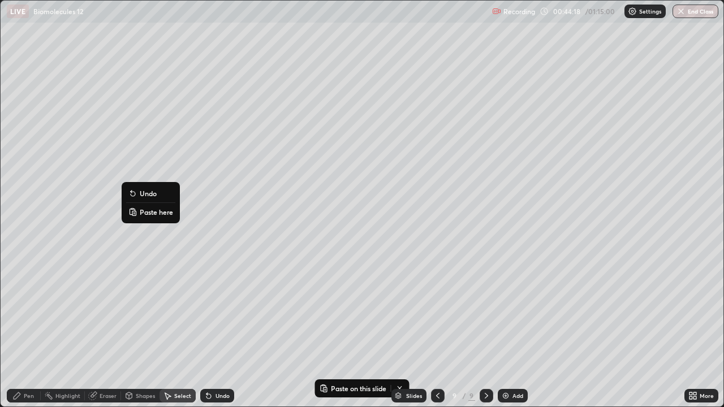
click at [166, 212] on p "Paste here" at bounding box center [156, 212] width 33 height 9
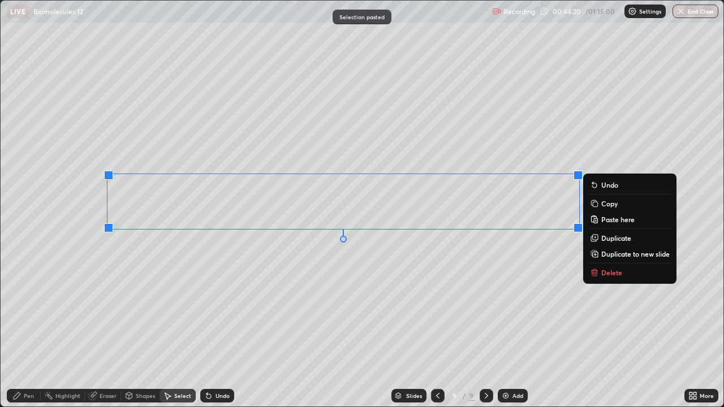
click at [162, 263] on div "0 ° Undo Copy Paste here Duplicate Duplicate to new slide Delete" at bounding box center [362, 204] width 723 height 406
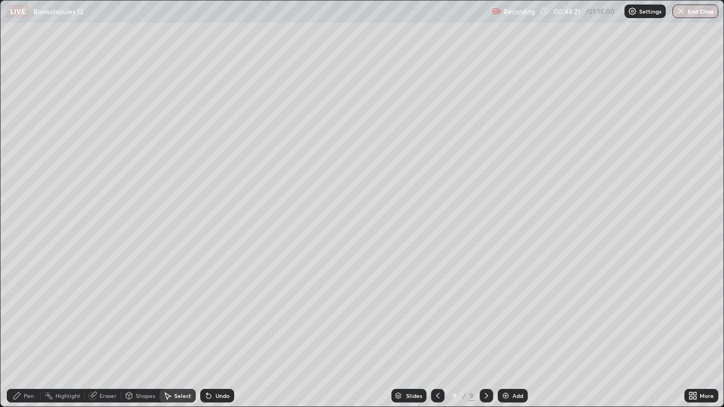
click at [108, 330] on div "Eraser" at bounding box center [108, 396] width 17 height 6
click at [27, 330] on div "Pen" at bounding box center [29, 396] width 10 height 6
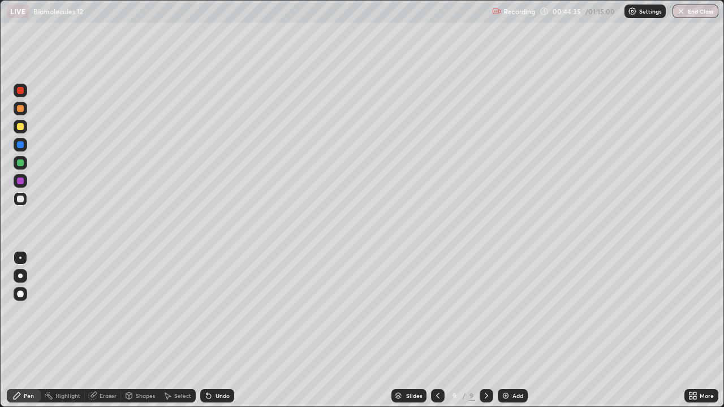
click at [20, 202] on div at bounding box center [20, 199] width 7 height 7
click at [514, 330] on div "Add" at bounding box center [518, 396] width 11 height 6
click at [20, 199] on div at bounding box center [20, 199] width 7 height 7
click at [23, 128] on div at bounding box center [20, 126] width 7 height 7
click at [22, 110] on div at bounding box center [20, 108] width 7 height 7
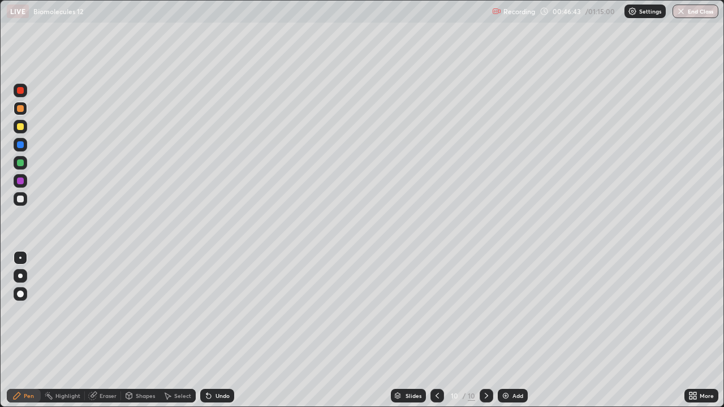
click at [18, 198] on div at bounding box center [20, 199] width 7 height 7
click at [217, 330] on div "Undo" at bounding box center [223, 396] width 14 height 6
click at [23, 197] on div at bounding box center [20, 199] width 7 height 7
click at [218, 330] on div "Undo" at bounding box center [223, 396] width 14 height 6
click at [438, 330] on icon at bounding box center [437, 396] width 3 height 6
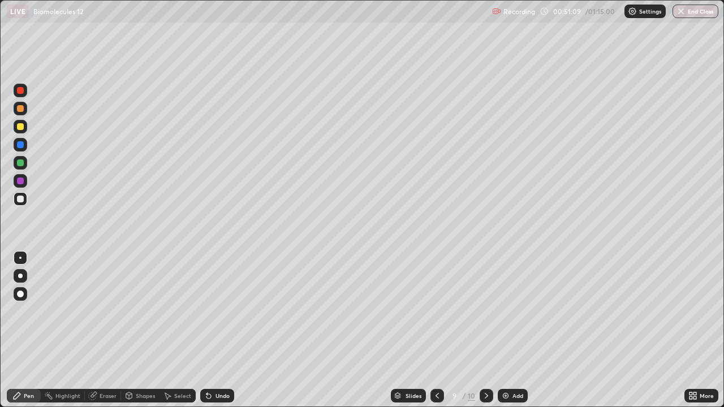
click at [486, 330] on icon at bounding box center [486, 396] width 9 height 9
click at [687, 7] on button "End Class" at bounding box center [696, 12] width 46 height 14
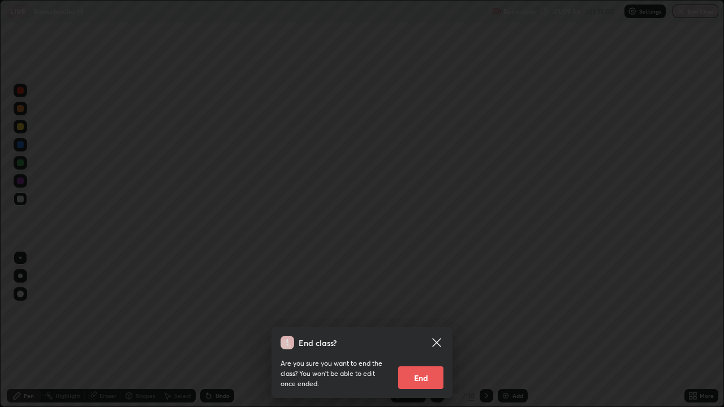
click at [422, 330] on button "End" at bounding box center [420, 378] width 45 height 23
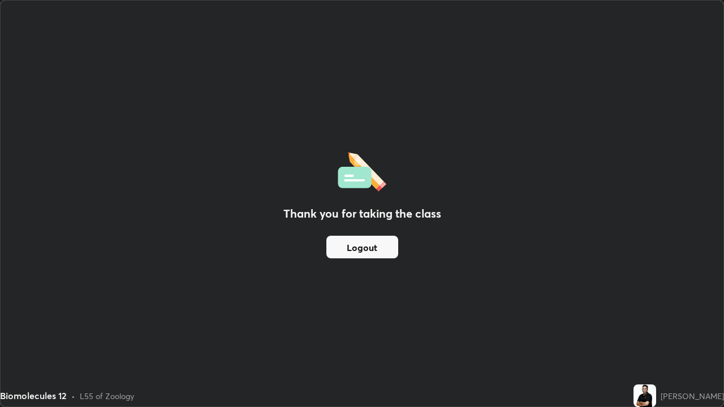
click at [363, 247] on button "Logout" at bounding box center [362, 247] width 72 height 23
